Goal: Information Seeking & Learning: Learn about a topic

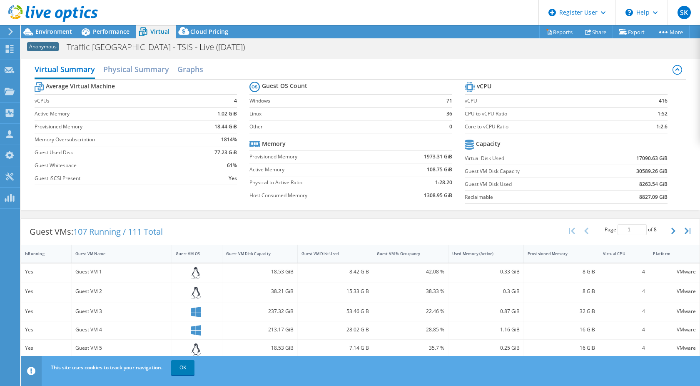
select select "EULondon"
select select "GBP"
click at [50, 30] on span "Environment" at bounding box center [53, 31] width 37 height 8
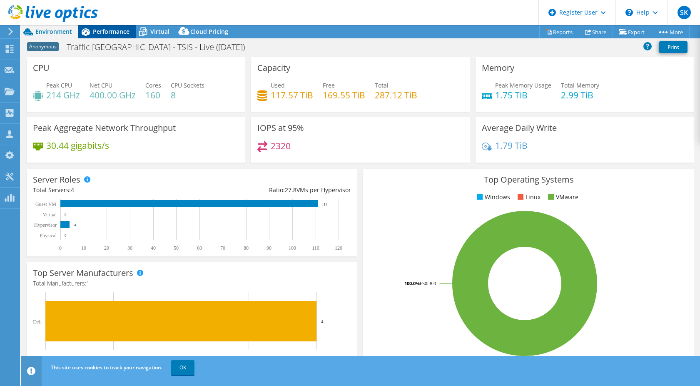
click at [117, 32] on span "Performance" at bounding box center [111, 31] width 37 height 8
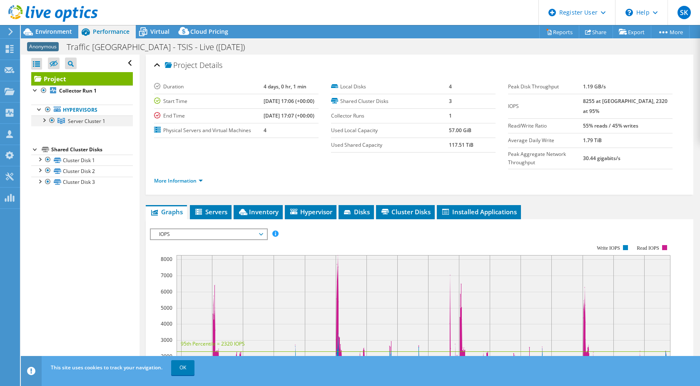
click at [46, 119] on div at bounding box center [44, 119] width 8 height 8
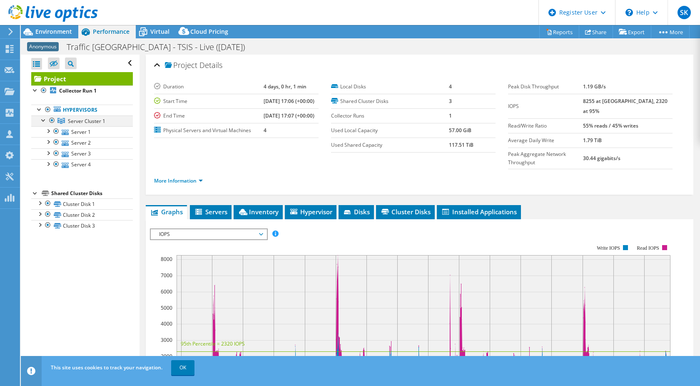
click at [43, 120] on div at bounding box center [44, 119] width 8 height 8
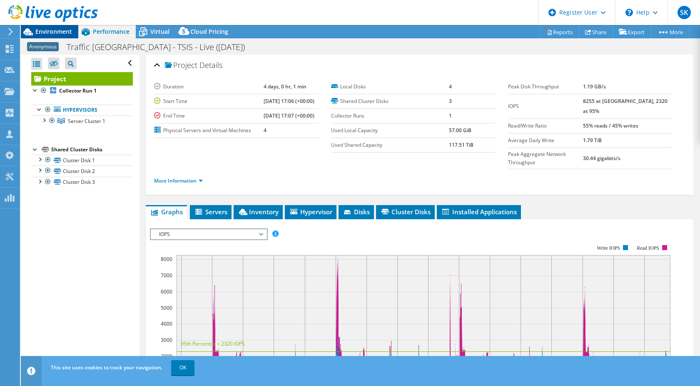
click at [58, 37] on div "Environment" at bounding box center [49, 31] width 57 height 13
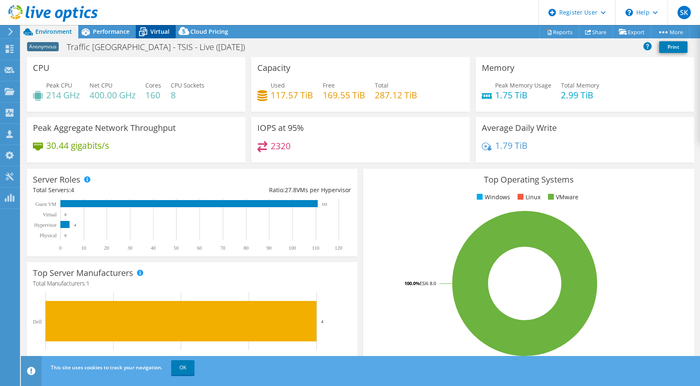
click at [159, 32] on span "Virtual" at bounding box center [159, 31] width 19 height 8
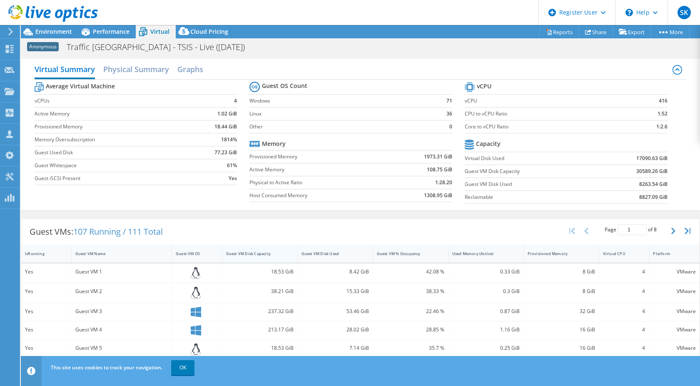
click at [273, 257] on div "Guest VM Disk Capacity" at bounding box center [254, 253] width 65 height 13
click at [267, 259] on div "Guest VM Disk Capacity" at bounding box center [254, 253] width 65 height 13
click at [65, 32] on span "Environment" at bounding box center [53, 31] width 37 height 8
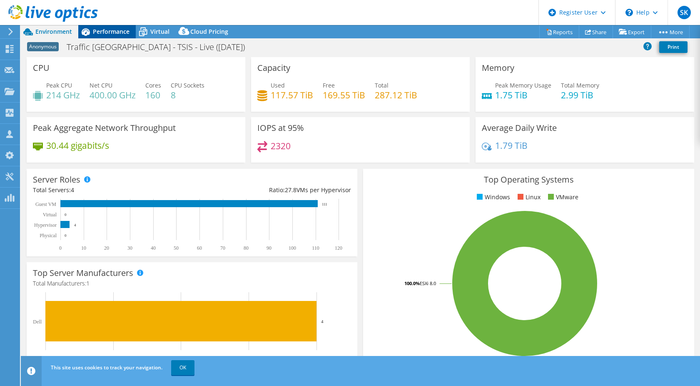
click at [129, 30] on span "Performance" at bounding box center [111, 31] width 37 height 8
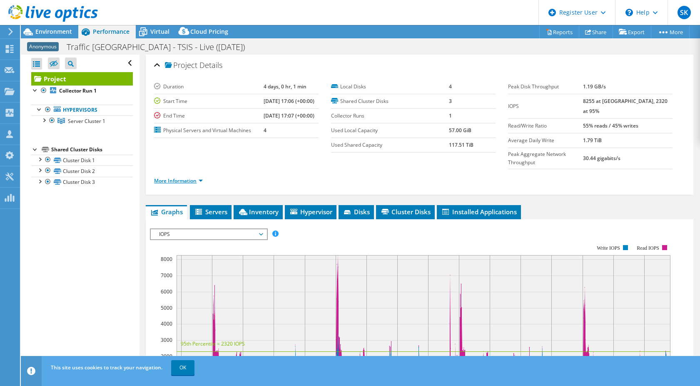
click at [200, 178] on link "More Information" at bounding box center [178, 180] width 49 height 7
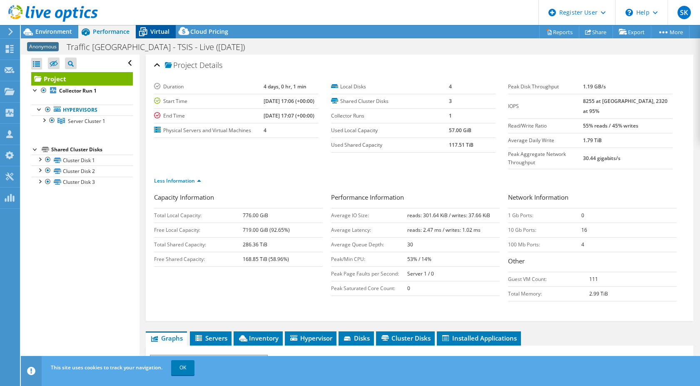
click at [169, 28] on div "Virtual" at bounding box center [156, 31] width 40 height 13
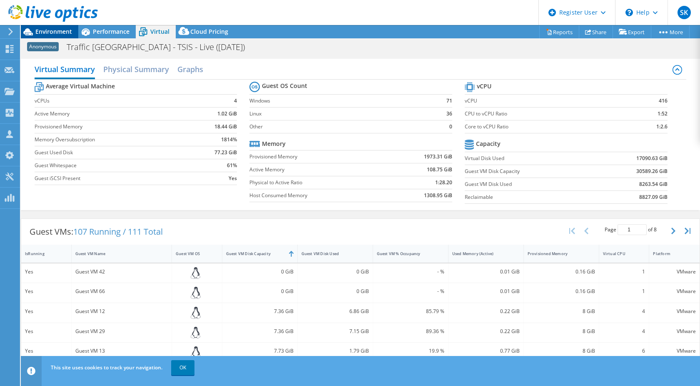
click at [70, 33] on span "Environment" at bounding box center [53, 31] width 37 height 8
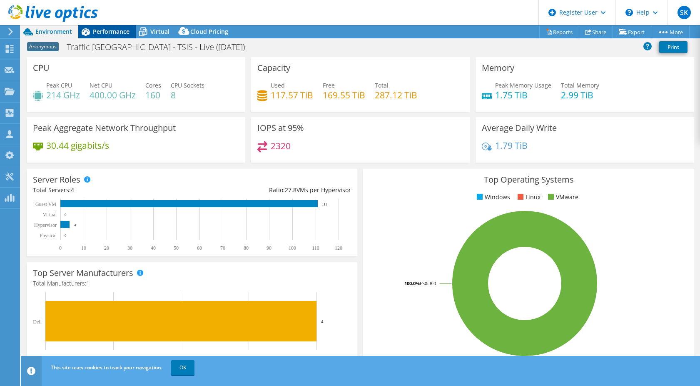
click at [116, 28] on span "Performance" at bounding box center [111, 31] width 37 height 8
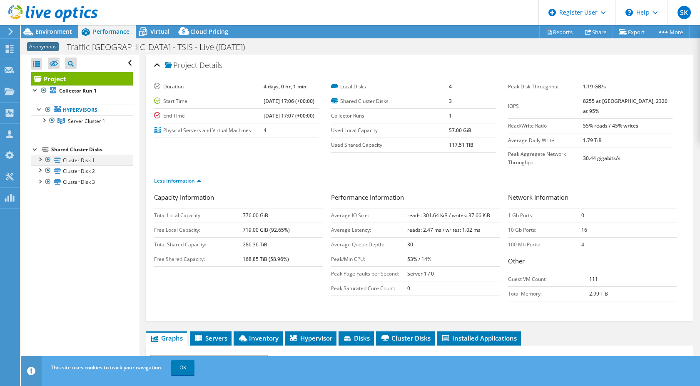
click at [40, 162] on div at bounding box center [39, 159] width 8 height 8
click at [42, 170] on div at bounding box center [39, 169] width 8 height 8
click at [42, 171] on div at bounding box center [39, 169] width 8 height 8
click at [39, 185] on link "Cluster Disk 3" at bounding box center [82, 182] width 102 height 11
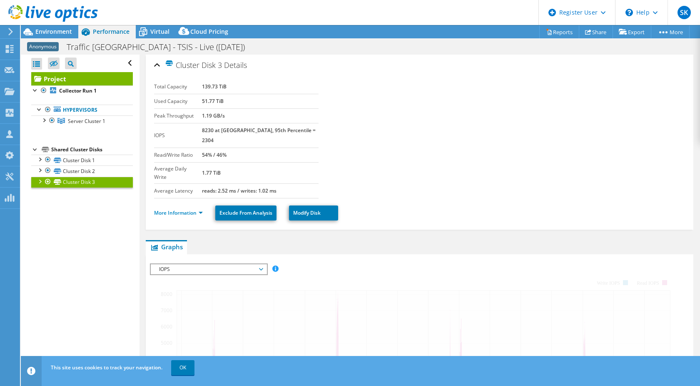
click at [40, 183] on div at bounding box center [39, 181] width 8 height 8
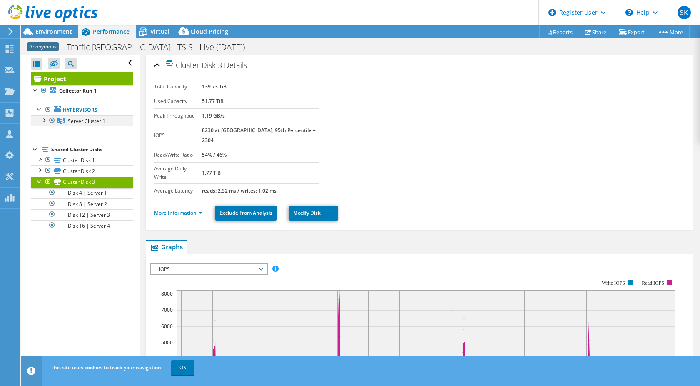
click at [47, 121] on div at bounding box center [44, 119] width 8 height 8
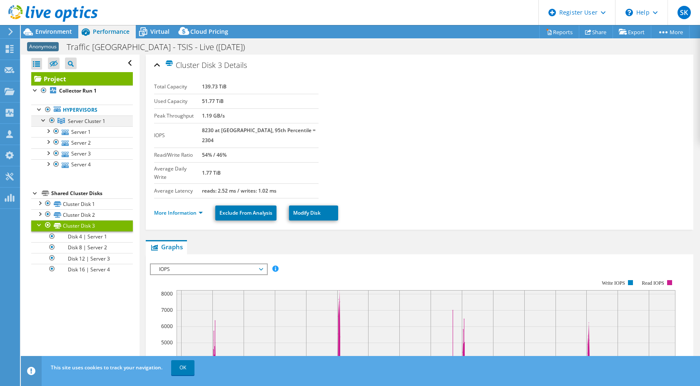
click at [44, 120] on div at bounding box center [44, 119] width 8 height 8
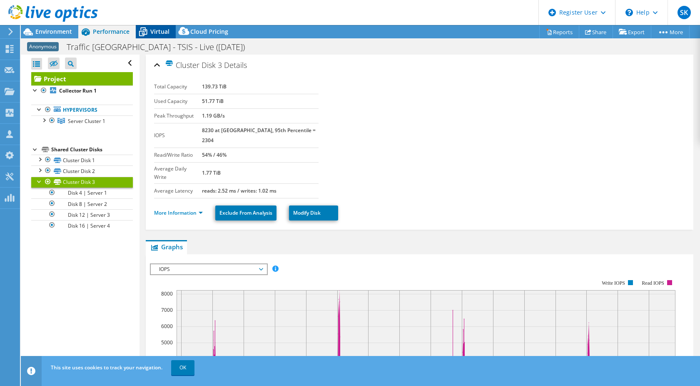
click at [150, 33] on icon at bounding box center [143, 32] width 15 height 15
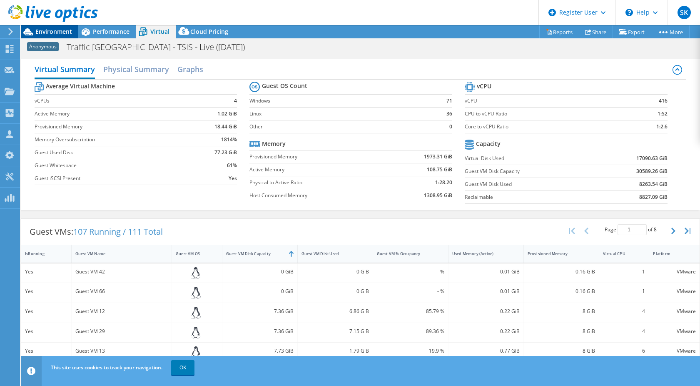
click at [70, 30] on span "Environment" at bounding box center [53, 31] width 37 height 8
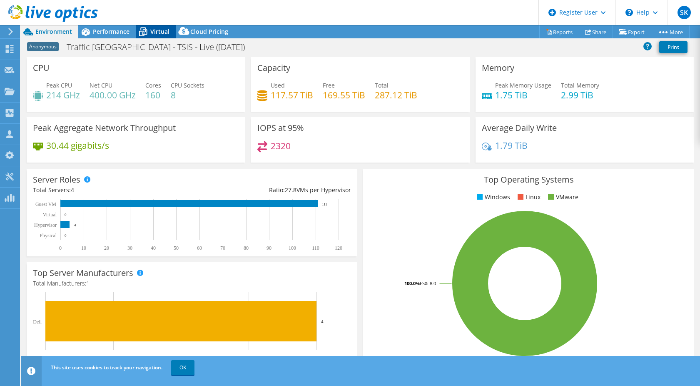
click at [150, 35] on span "Virtual" at bounding box center [159, 31] width 19 height 8
